Goal: Information Seeking & Learning: Check status

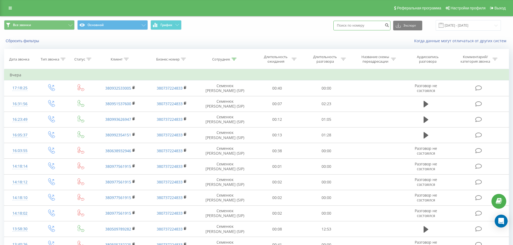
click at [358, 27] on input at bounding box center [361, 26] width 57 height 10
paste input "380507583420"
type input "380507583420"
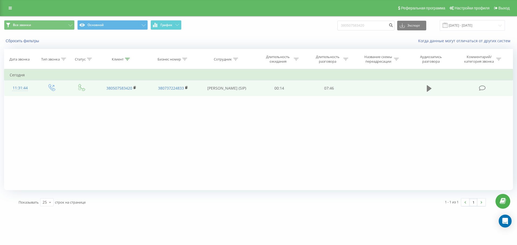
click at [429, 90] on icon at bounding box center [429, 88] width 5 height 6
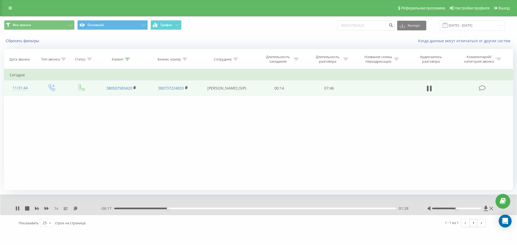
drag, startPoint x: 17, startPoint y: 209, endPoint x: 29, endPoint y: 201, distance: 14.5
click at [16, 209] on icon at bounding box center [16, 208] width 1 height 4
